Goal: Information Seeking & Learning: Check status

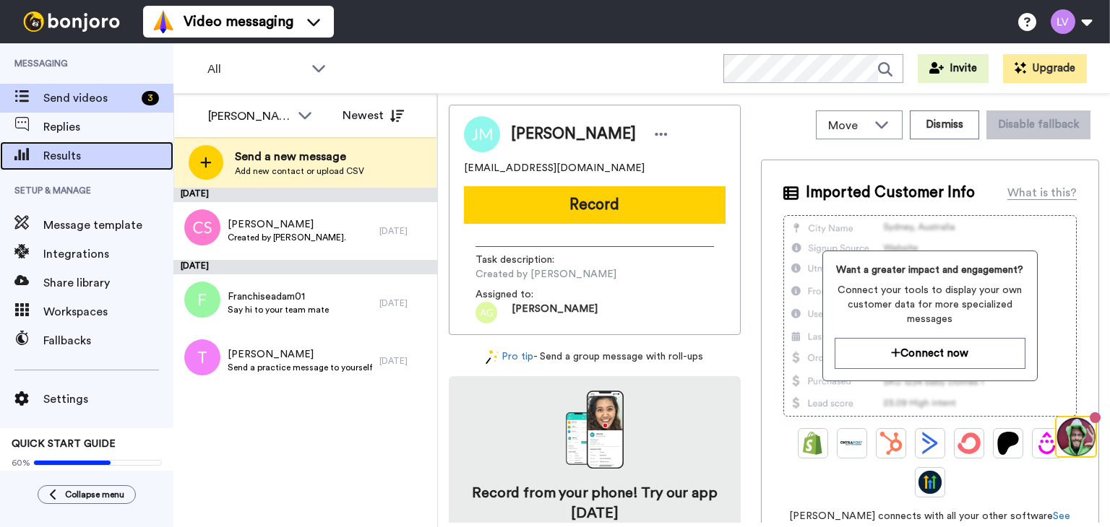
click at [77, 147] on span "Results" at bounding box center [108, 155] width 130 height 17
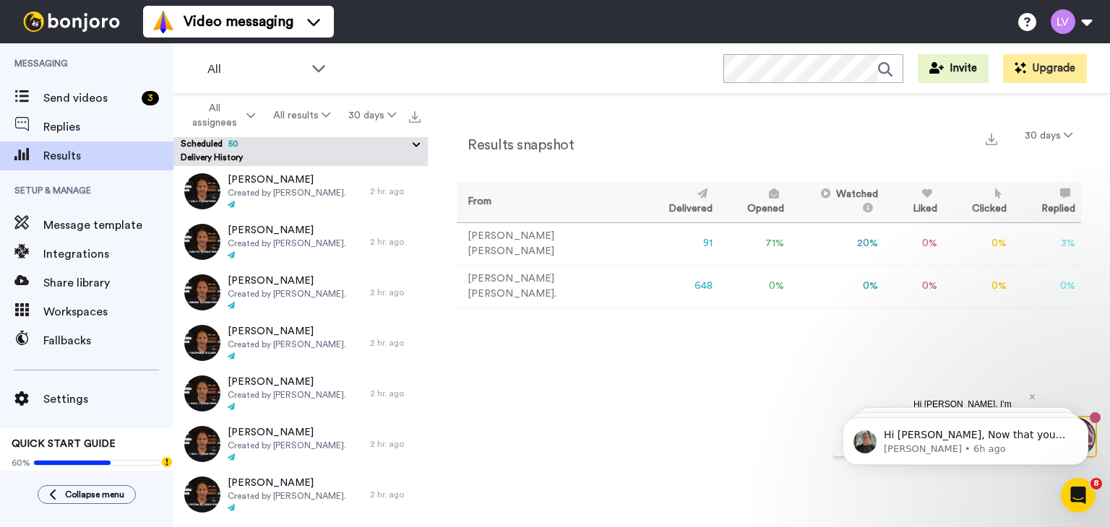
click at [1023, 397] on body "Hi Adam, Now that you are up and running with Bonjoro don't forget to use our W…" at bounding box center [965, 438] width 277 height 90
click at [639, 276] on td "648" at bounding box center [678, 286] width 79 height 43
drag, startPoint x: 651, startPoint y: 284, endPoint x: 626, endPoint y: 281, distance: 24.7
click at [626, 281] on tr "Adam Goldman. 648 0 % 0 % 0 % 0 % 0 % 0" at bounding box center [769, 286] width 624 height 43
click at [653, 348] on div "Results snapshot 30 days From Delivered Opened Watched Liked Clicked Replied Fa…" at bounding box center [769, 314] width 682 height 441
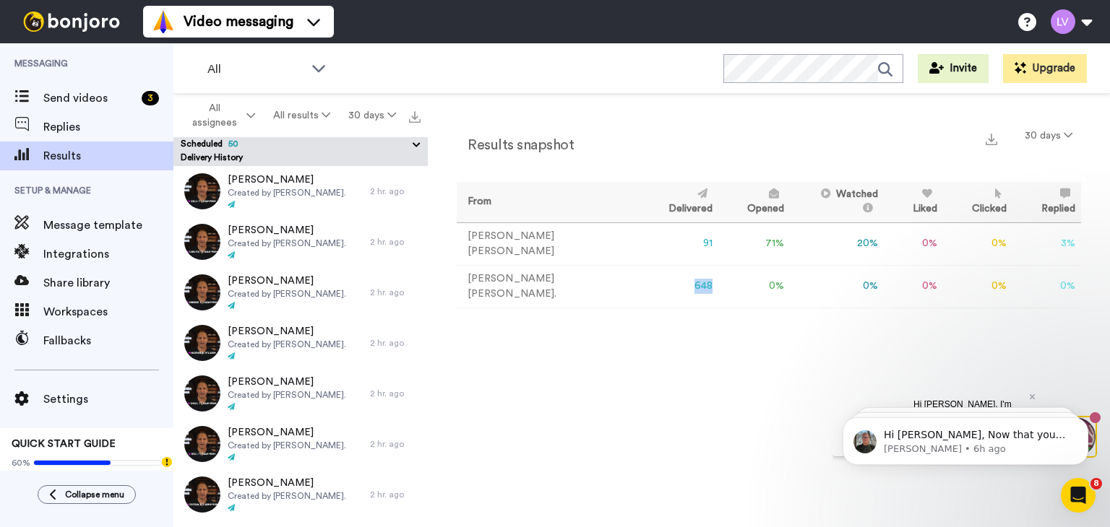
drag, startPoint x: 631, startPoint y: 280, endPoint x: 652, endPoint y: 281, distance: 21.0
click at [652, 281] on td "648" at bounding box center [678, 286] width 79 height 43
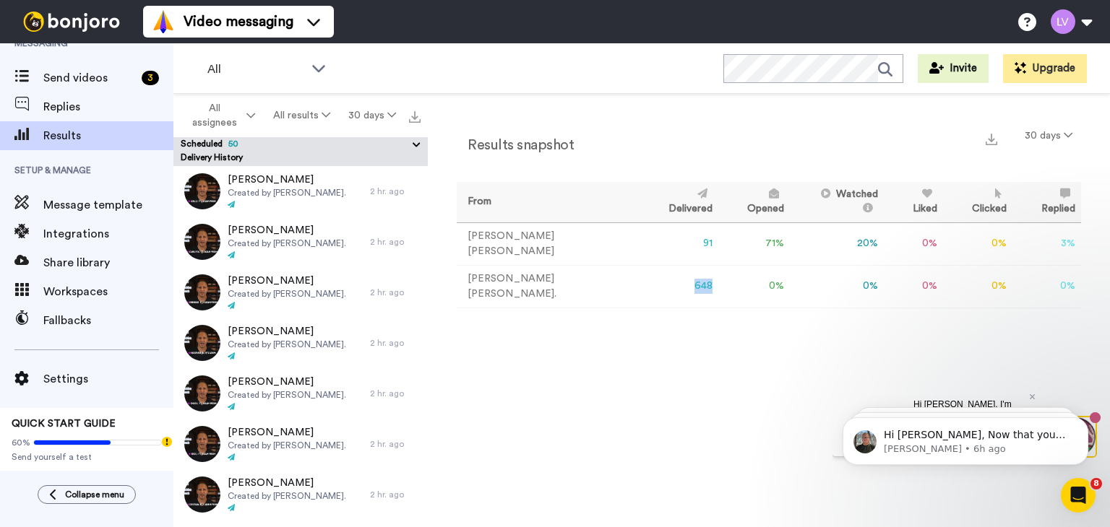
scroll to position [20, 0]
click at [582, 350] on div "Results snapshot 30 days From Delivered Opened Watched Liked Clicked Replied Fa…" at bounding box center [769, 314] width 682 height 441
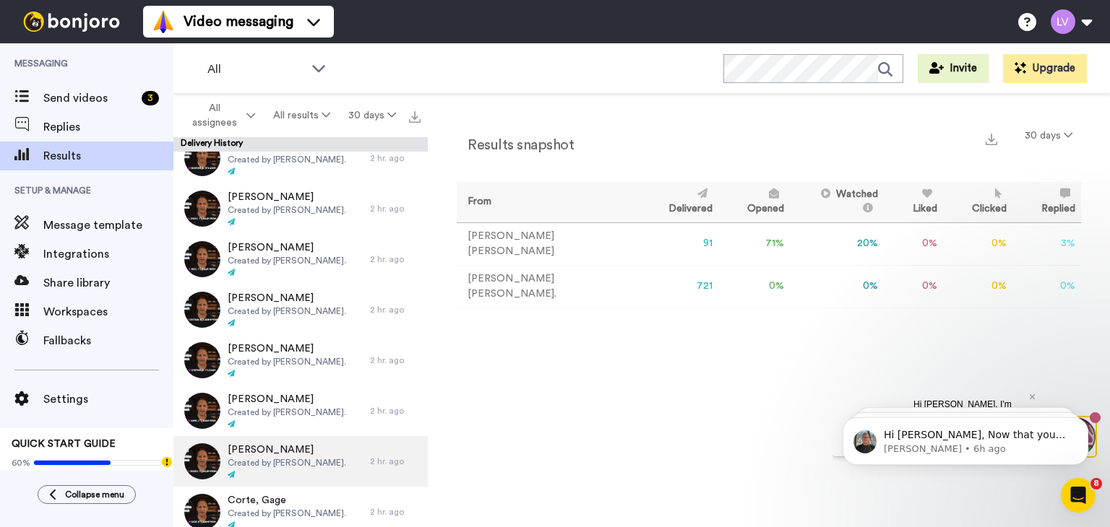
scroll to position [0, 0]
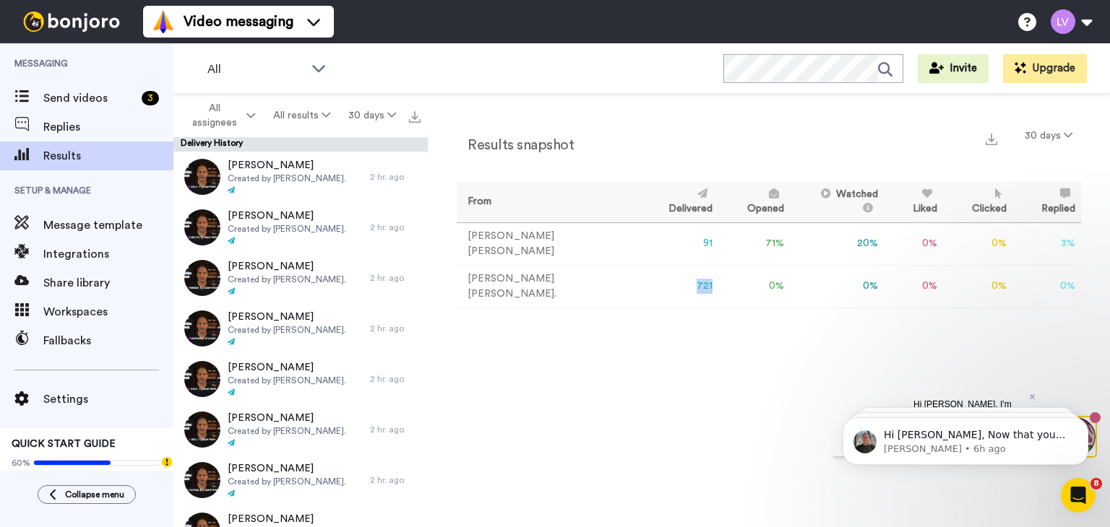
drag, startPoint x: 647, startPoint y: 283, endPoint x: 630, endPoint y: 284, distance: 17.4
click at [639, 284] on td "721" at bounding box center [678, 286] width 79 height 43
click at [611, 382] on div "Results snapshot 30 days From Delivered Opened Watched Liked Clicked Replied Fa…" at bounding box center [769, 314] width 682 height 441
drag, startPoint x: 634, startPoint y: 278, endPoint x: 663, endPoint y: 280, distance: 29.0
click at [663, 280] on tr "Adam Goldman. 721 0 % 0 % 0 % 0 % 0 % 0" at bounding box center [769, 286] width 624 height 43
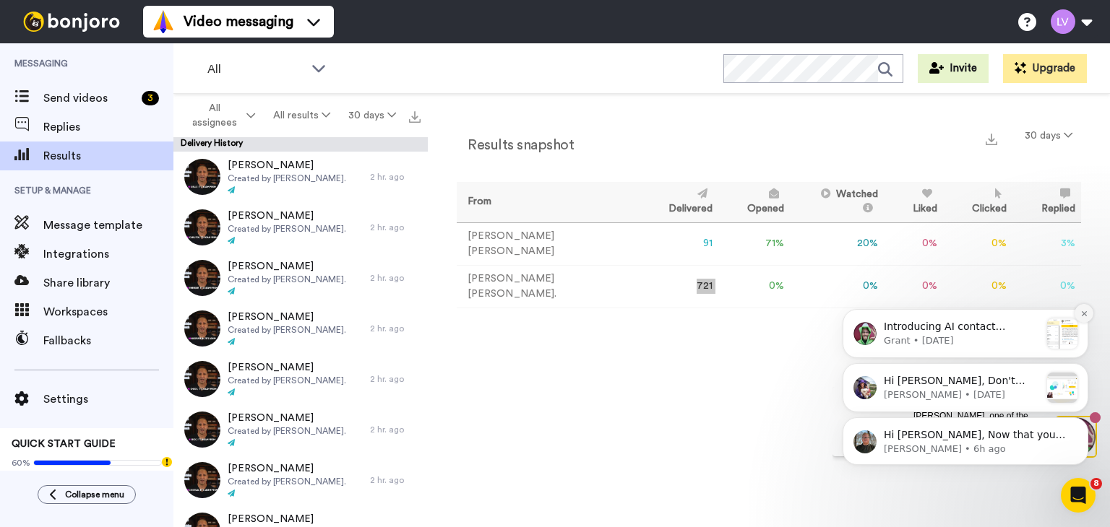
click at [1082, 315] on icon "Dismiss notification" at bounding box center [1083, 313] width 5 height 5
click at [1082, 370] on icon "Dismiss notification" at bounding box center [1084, 368] width 8 height 8
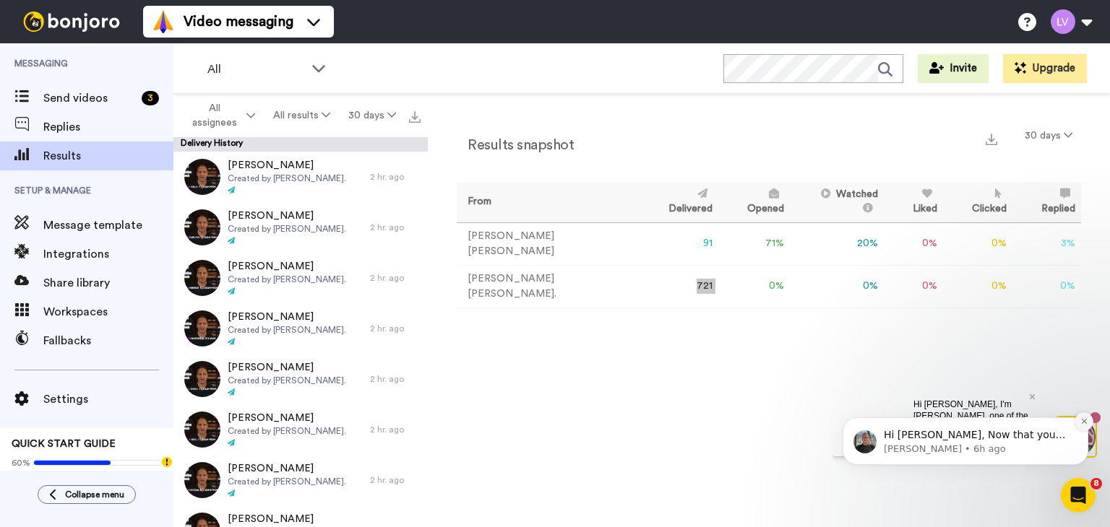
click at [1087, 428] on button "Dismiss notification" at bounding box center [1083, 422] width 19 height 19
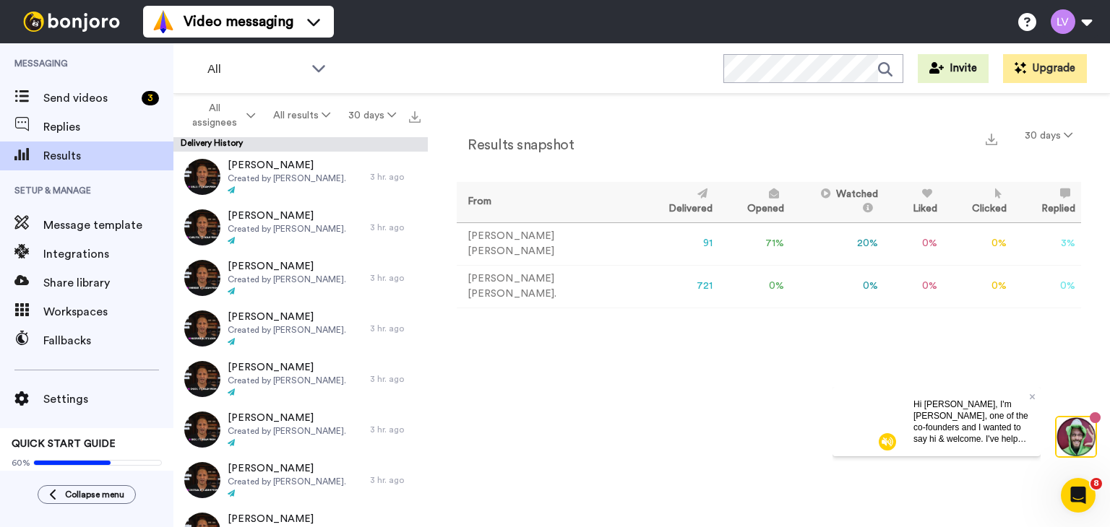
click at [647, 368] on div "Results snapshot 30 days From Delivered Opened Watched Liked Clicked Replied Fa…" at bounding box center [769, 314] width 682 height 441
click at [1035, 394] on div "Hi [PERSON_NAME], I'm [PERSON_NAME], one of the co-founders and I wanted to say…" at bounding box center [971, 421] width 139 height 69
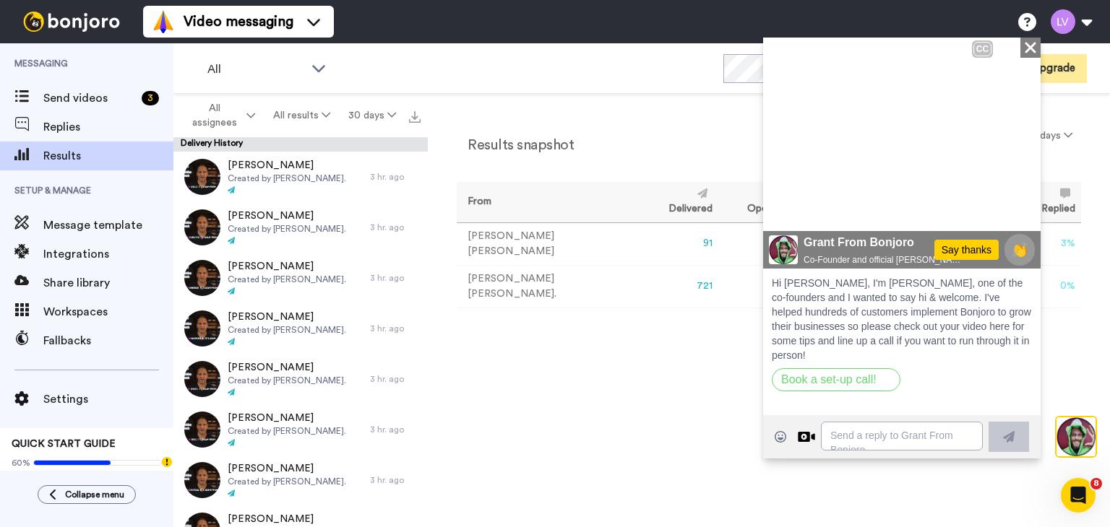
click at [1028, 48] on icon at bounding box center [1029, 46] width 11 height 11
